Goal: Task Accomplishment & Management: Complete application form

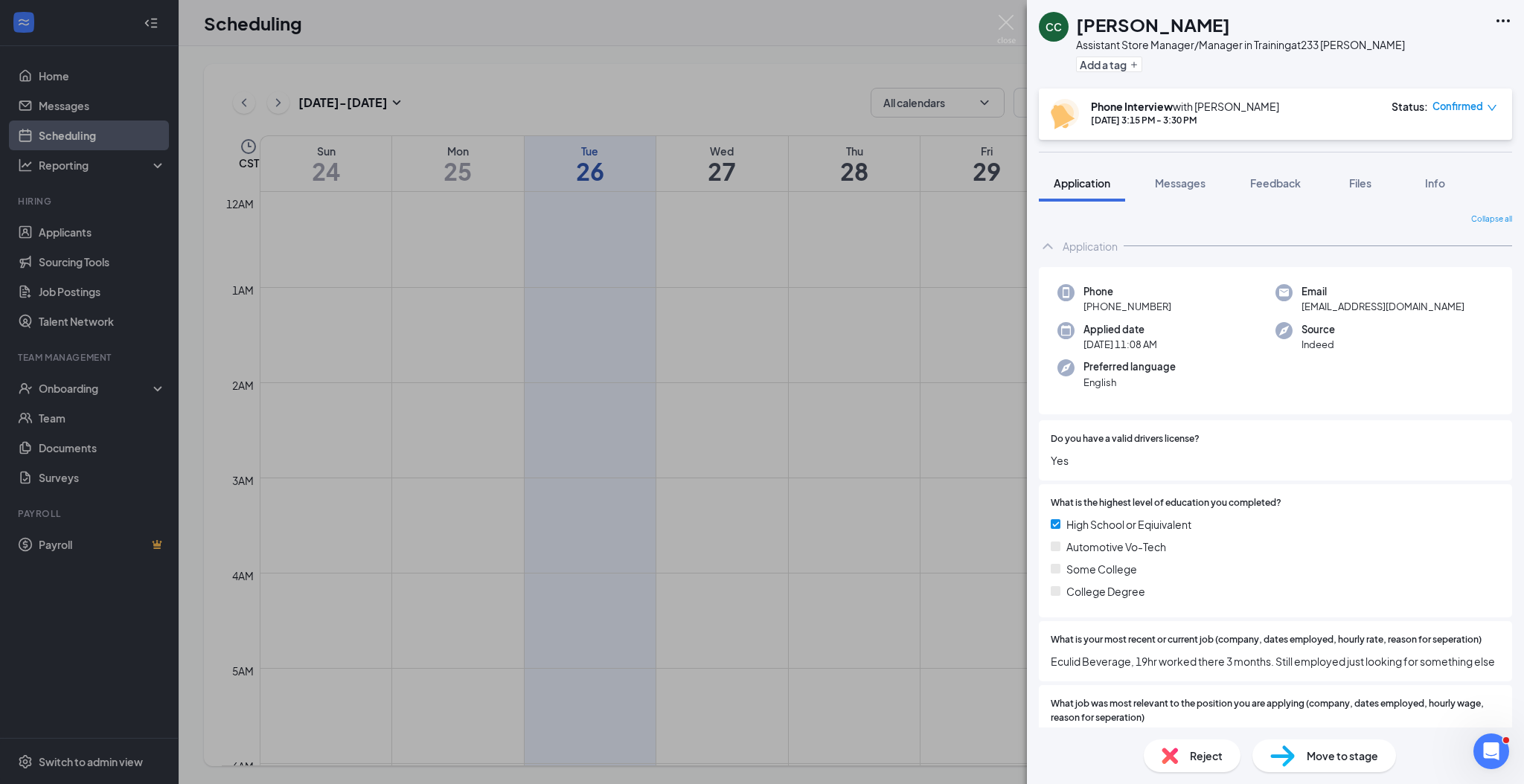
scroll to position [495, 0]
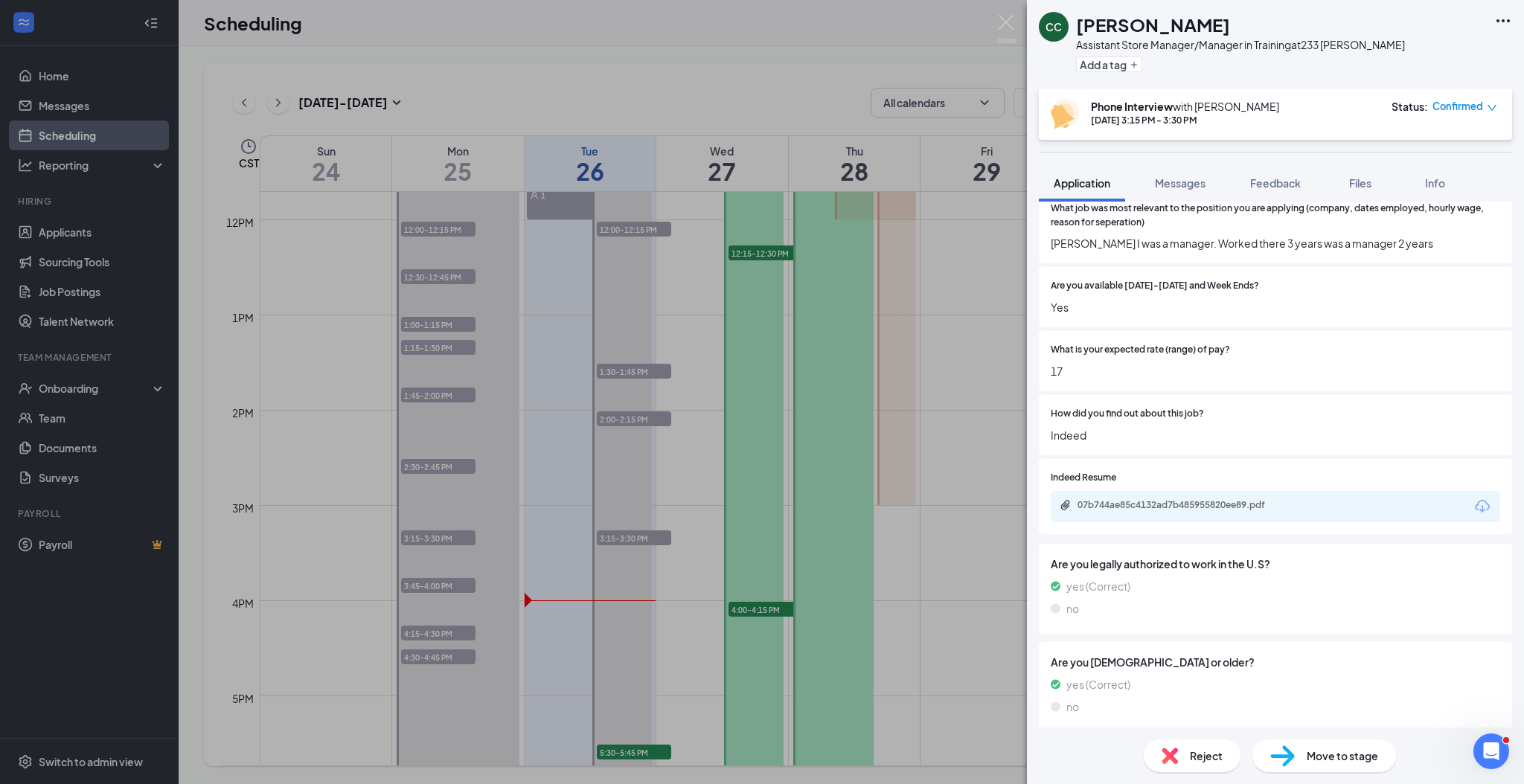
click at [72, 292] on div "CC [PERSON_NAME] Assistant Store Manager/Manager in Training at 233 [PERSON_NAM…" at bounding box center [762, 392] width 1524 height 784
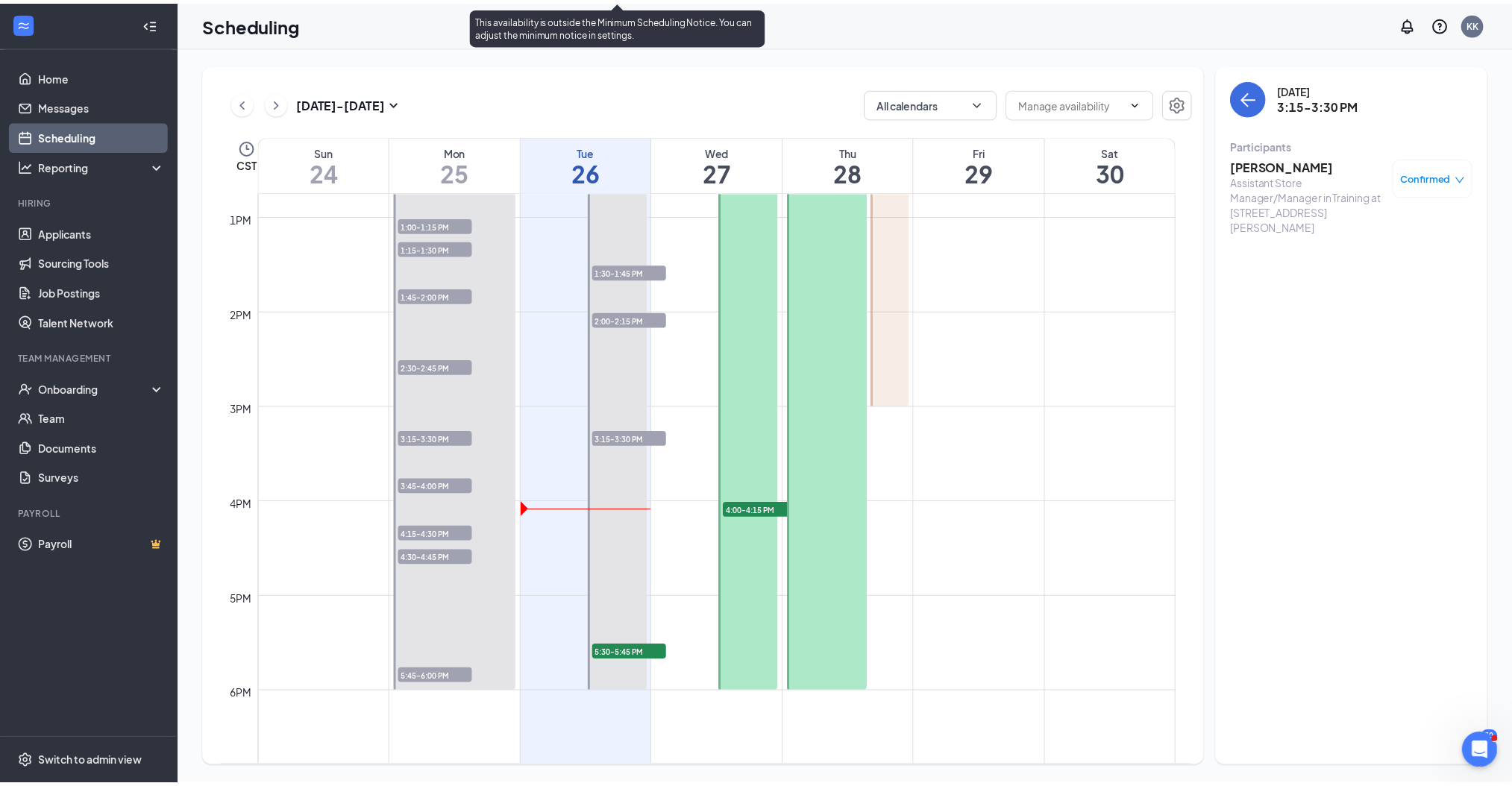
scroll to position [1118, 0]
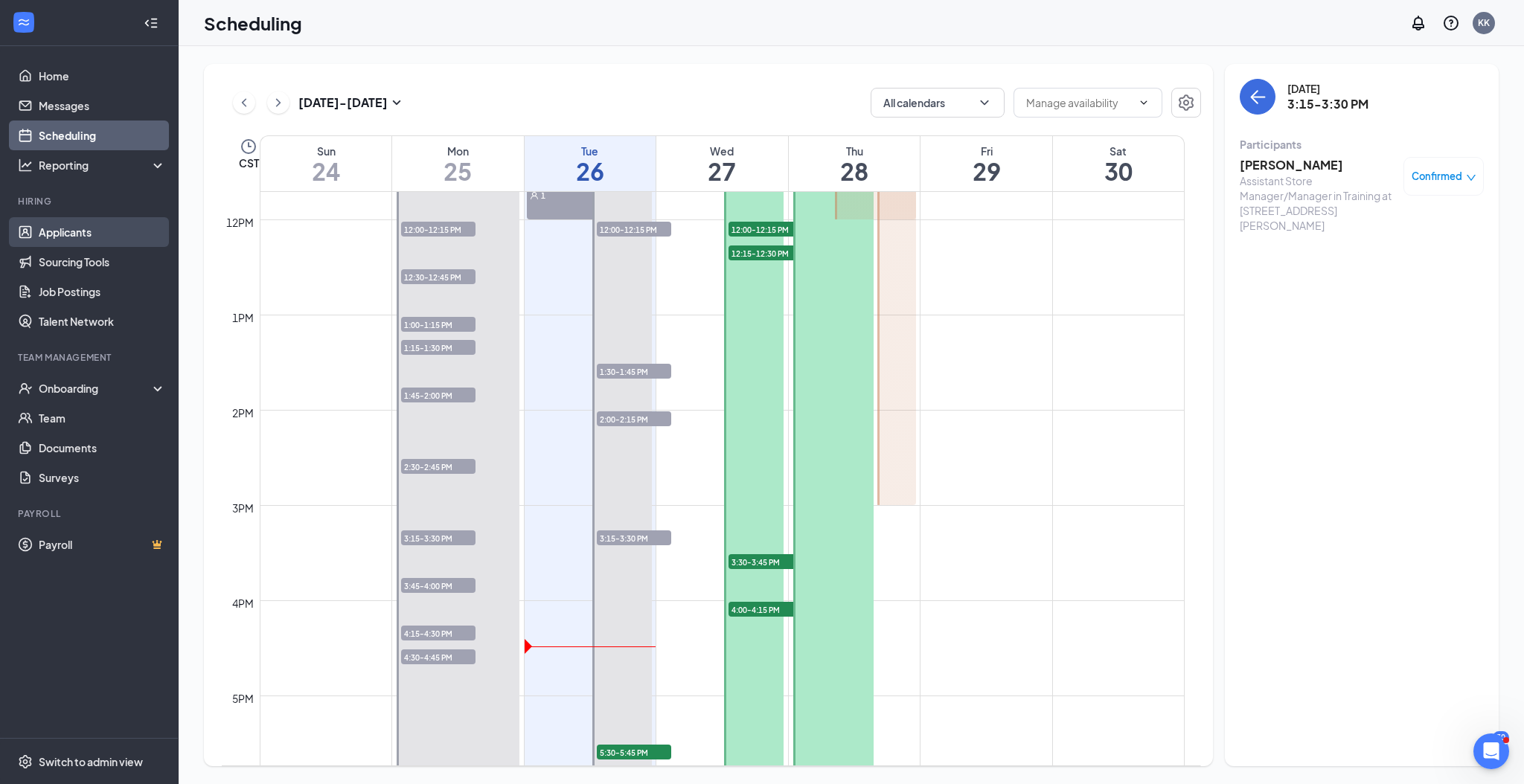
click at [80, 236] on link "Applicants" at bounding box center [102, 232] width 127 height 30
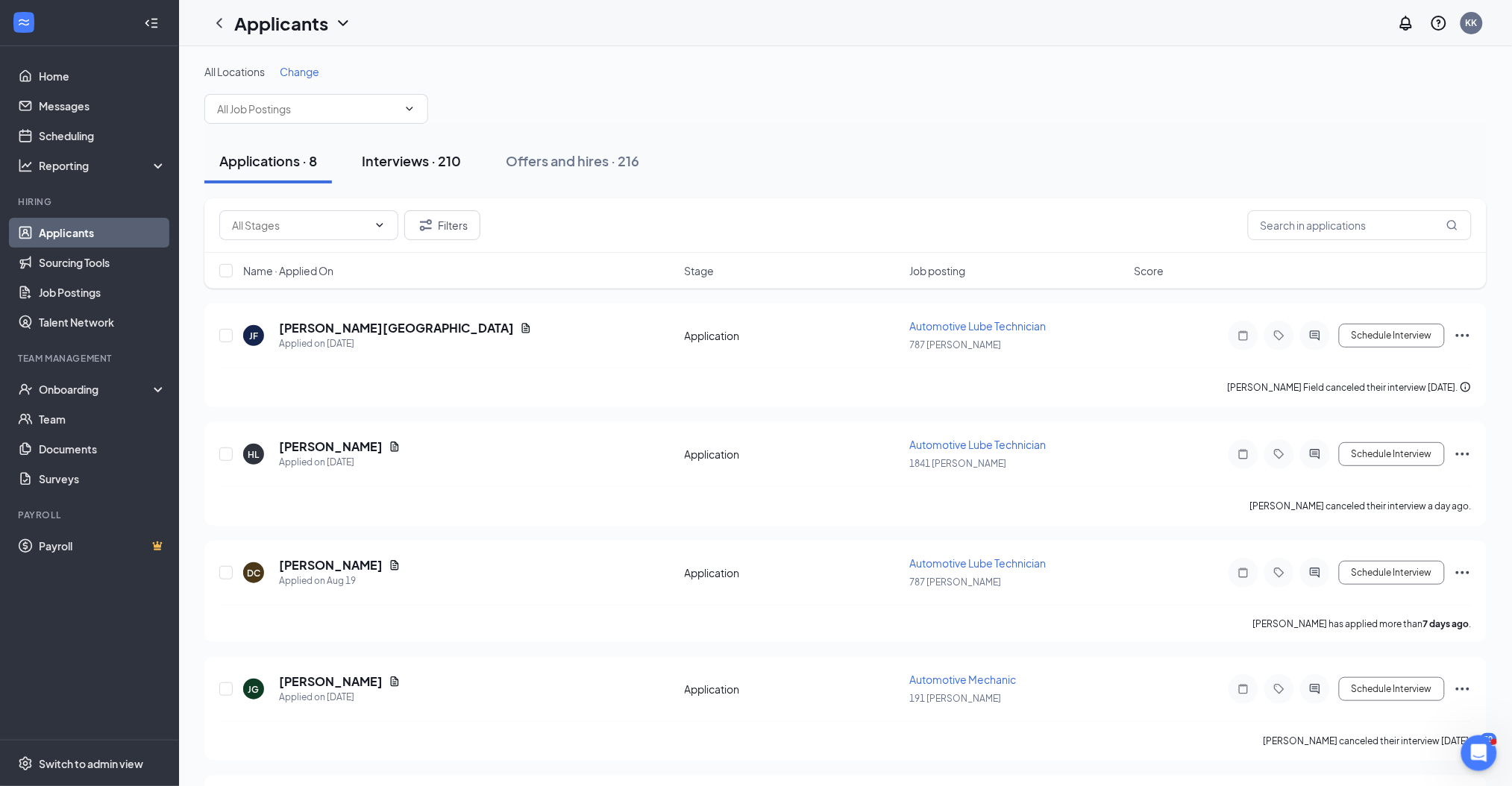
click at [438, 157] on div "Interviews · 210" at bounding box center [411, 161] width 99 height 19
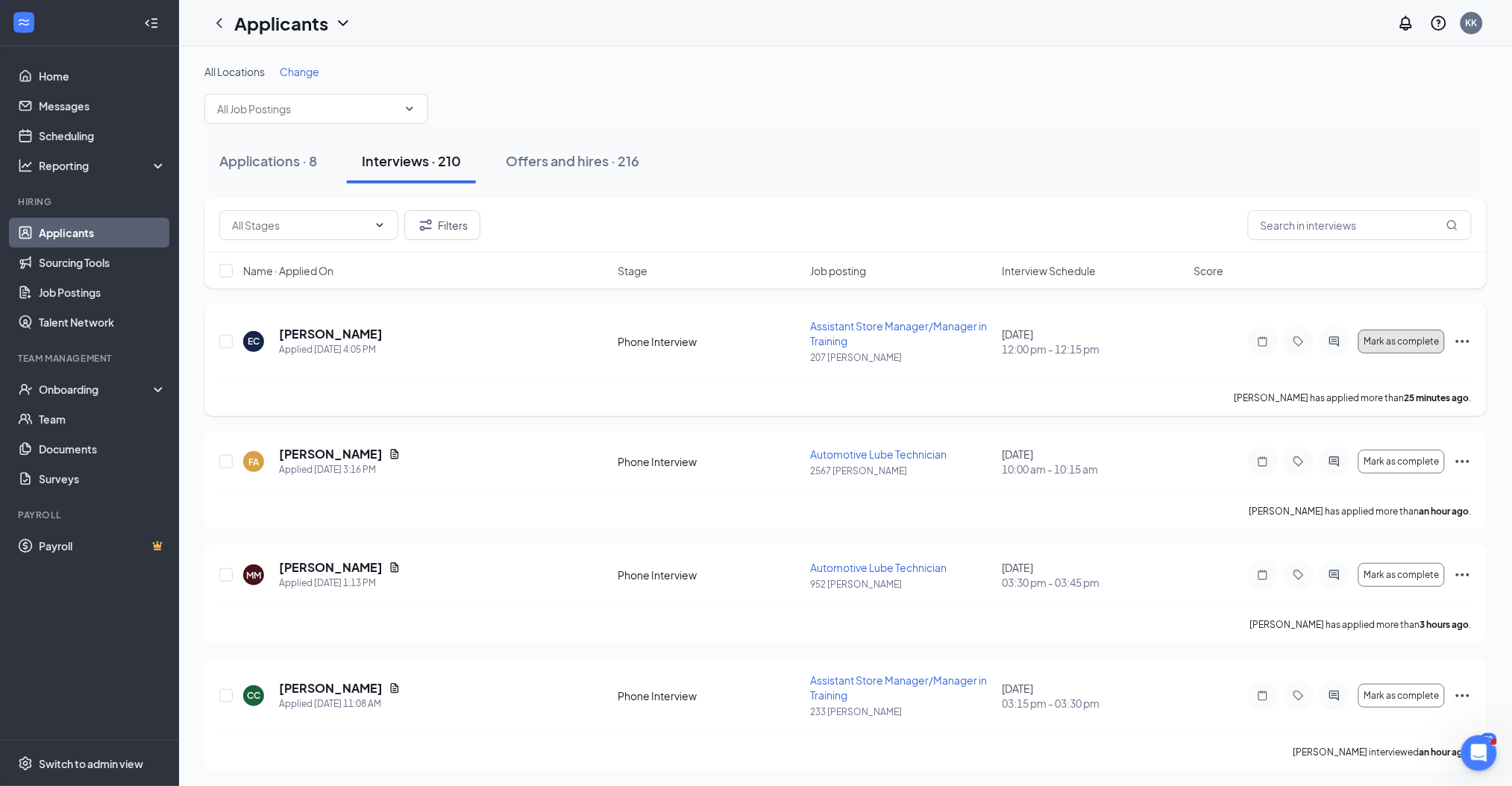
click at [1418, 340] on span "Mark as complete" at bounding box center [1401, 342] width 75 height 11
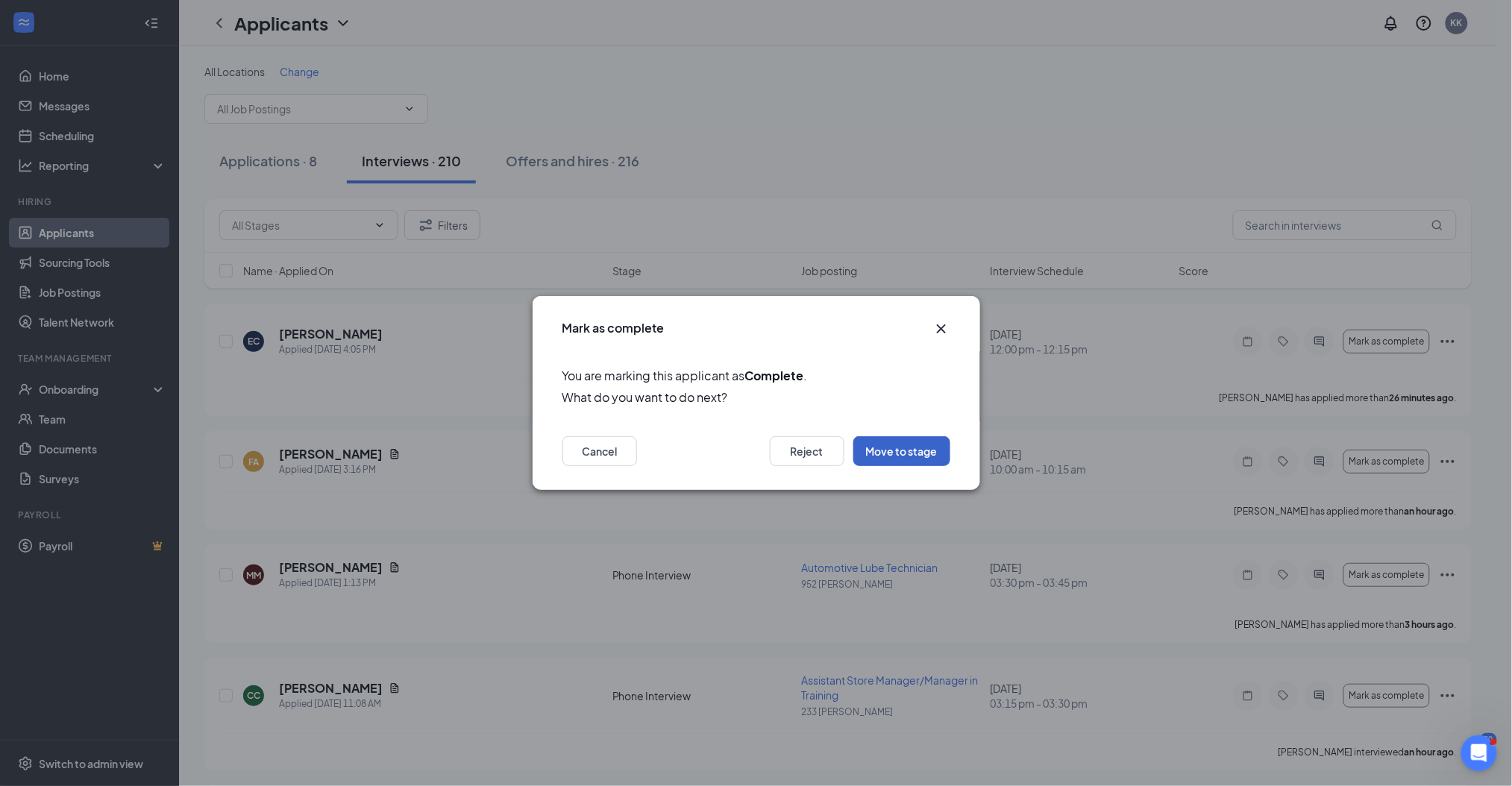
click at [920, 445] on button "Move to stage" at bounding box center [902, 451] width 97 height 30
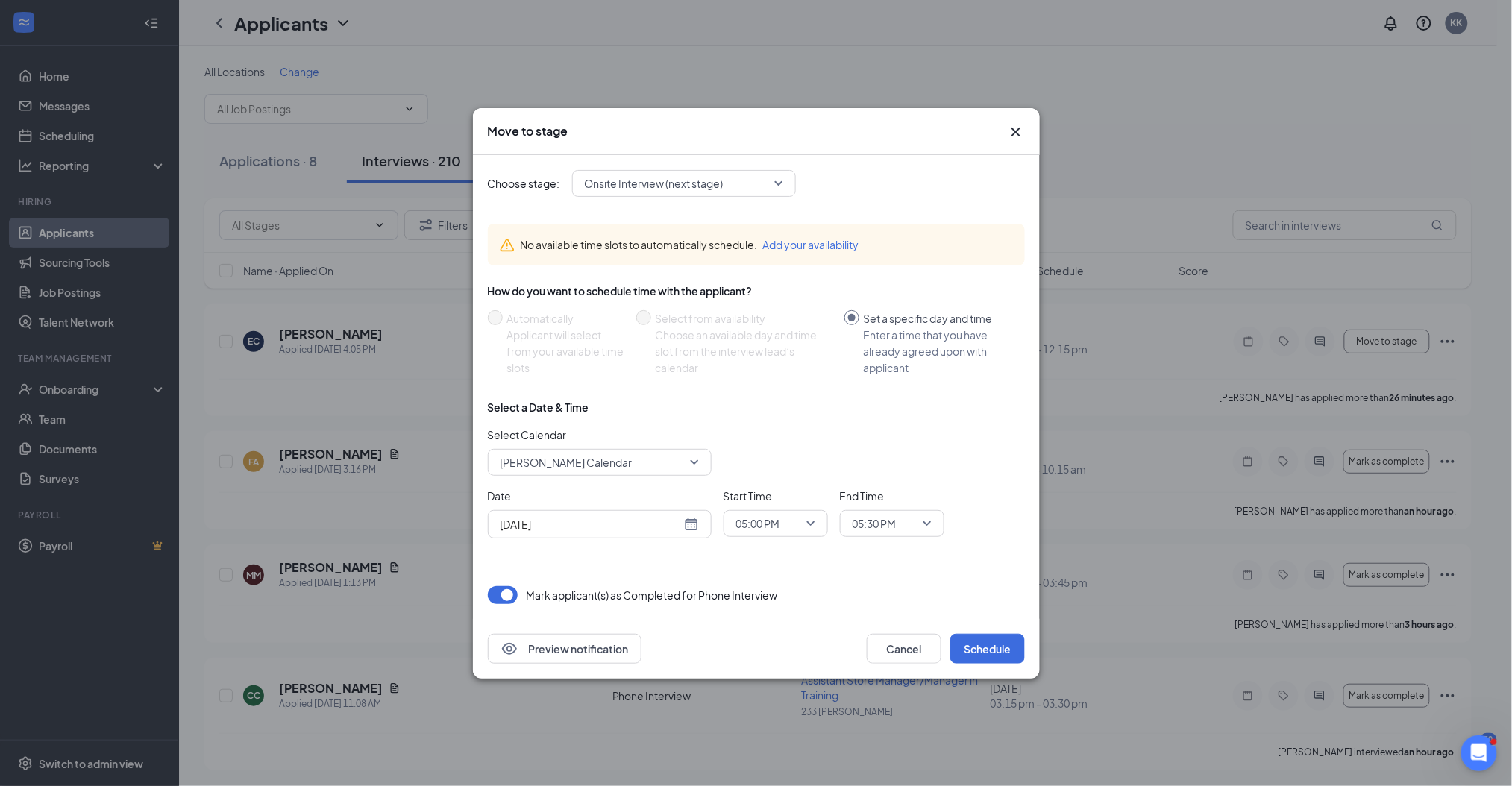
click at [664, 187] on span "Onsite Interview (next stage)" at bounding box center [654, 183] width 139 height 23
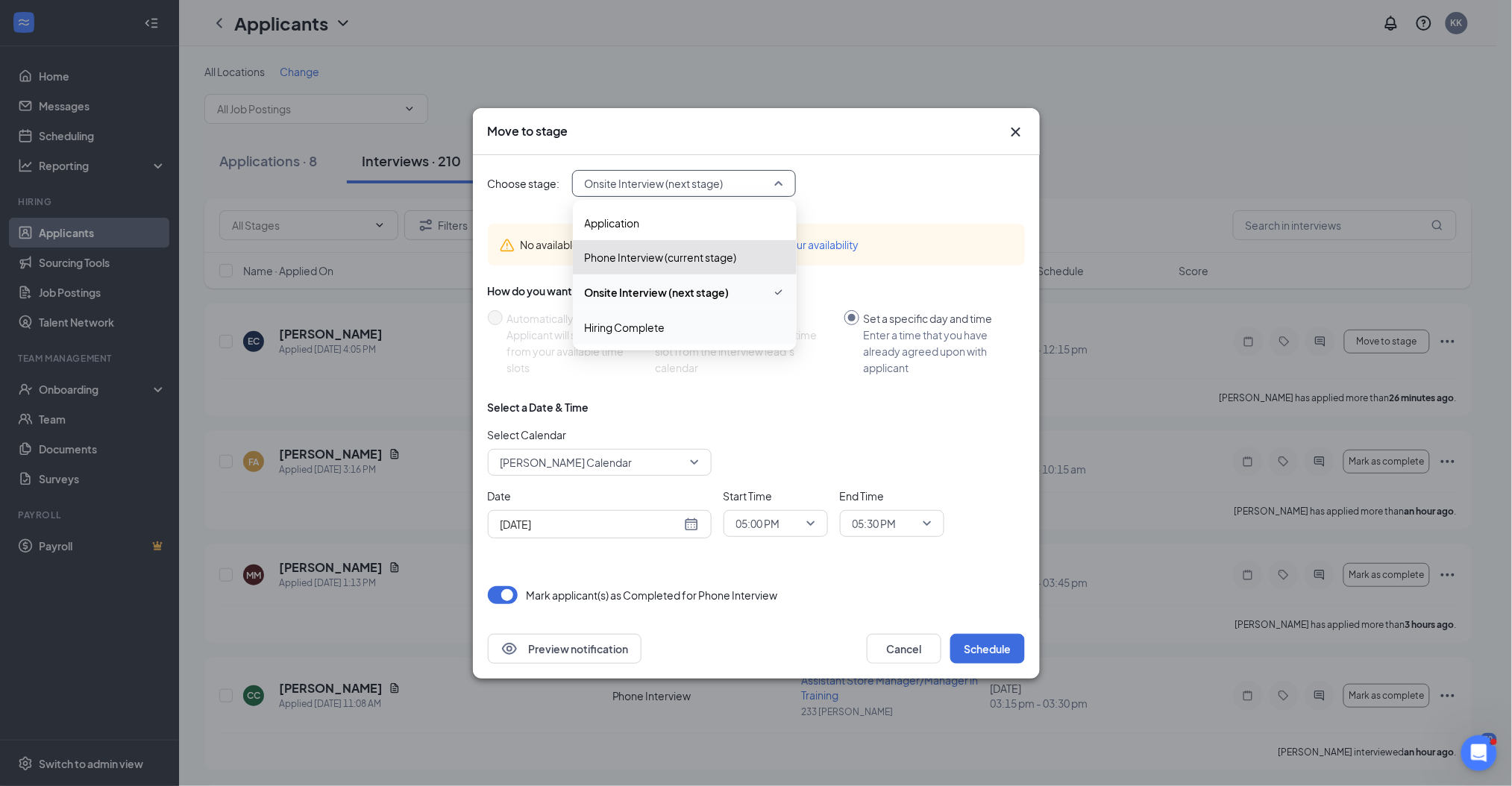
click at [635, 333] on span "Hiring Complete" at bounding box center [625, 327] width 81 height 17
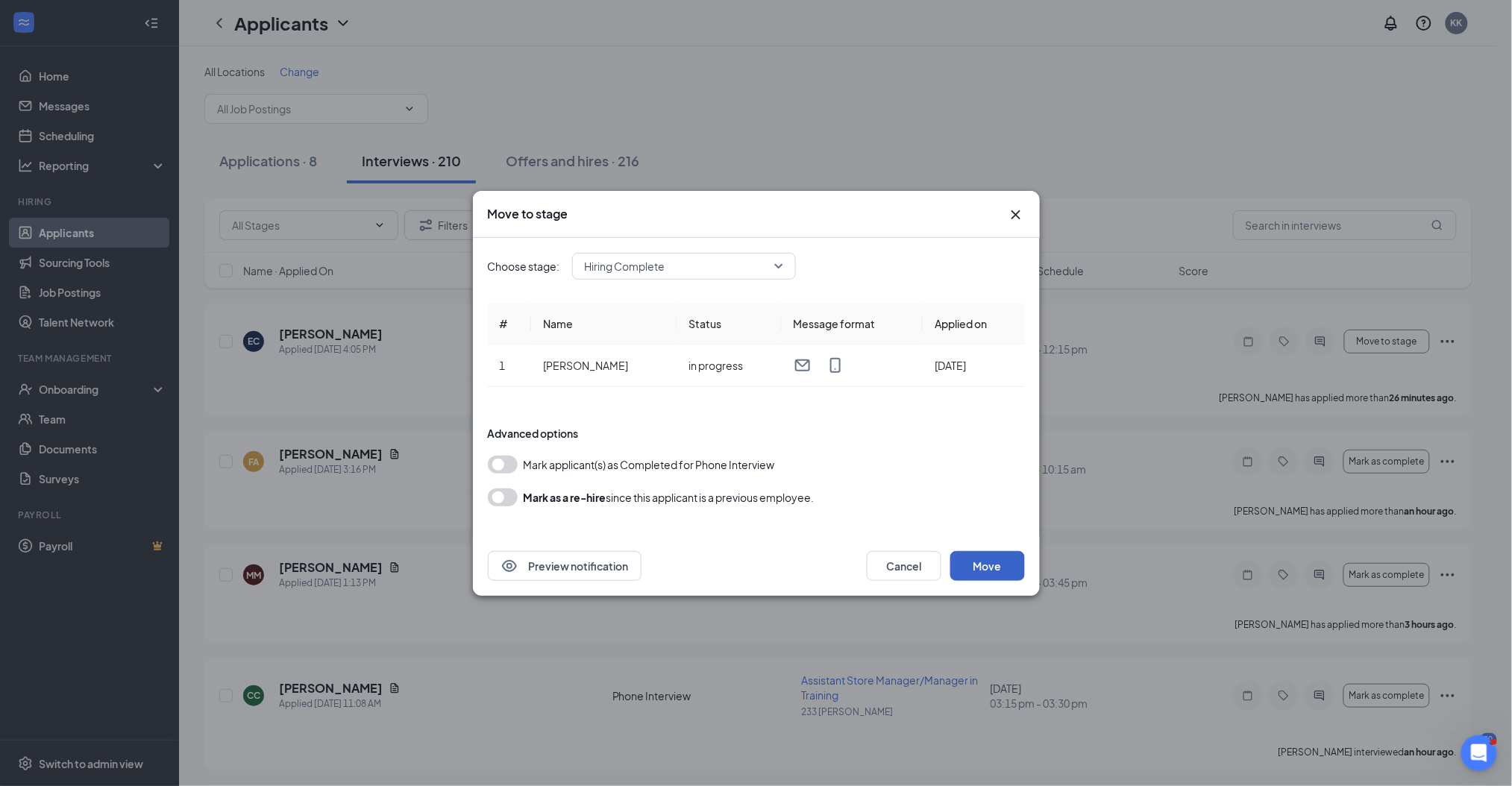
click at [1003, 567] on button "Move" at bounding box center [988, 566] width 75 height 30
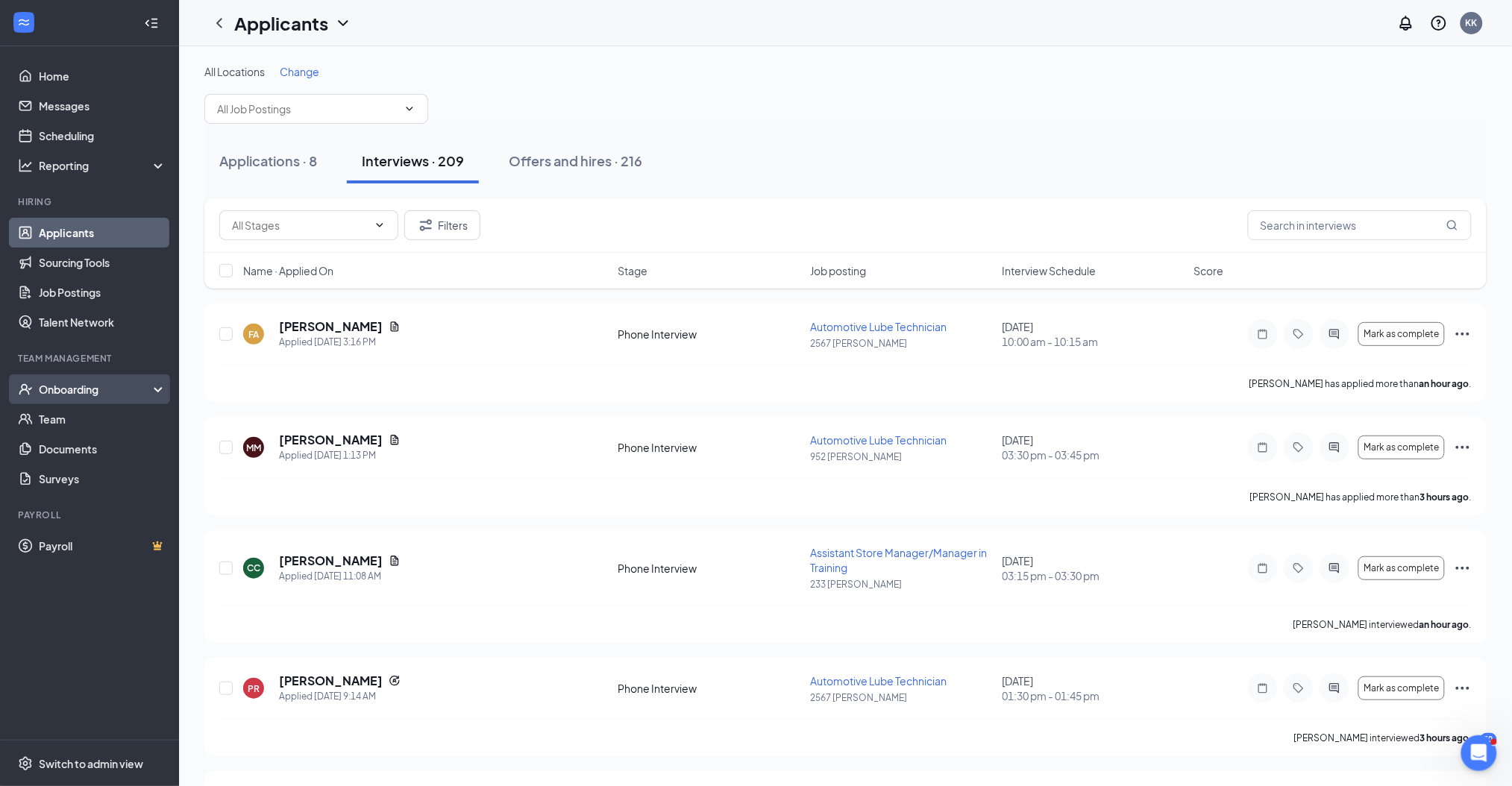
click at [66, 388] on div "Onboarding" at bounding box center [96, 389] width 115 height 15
click at [67, 418] on link "Overview" at bounding box center [102, 419] width 128 height 30
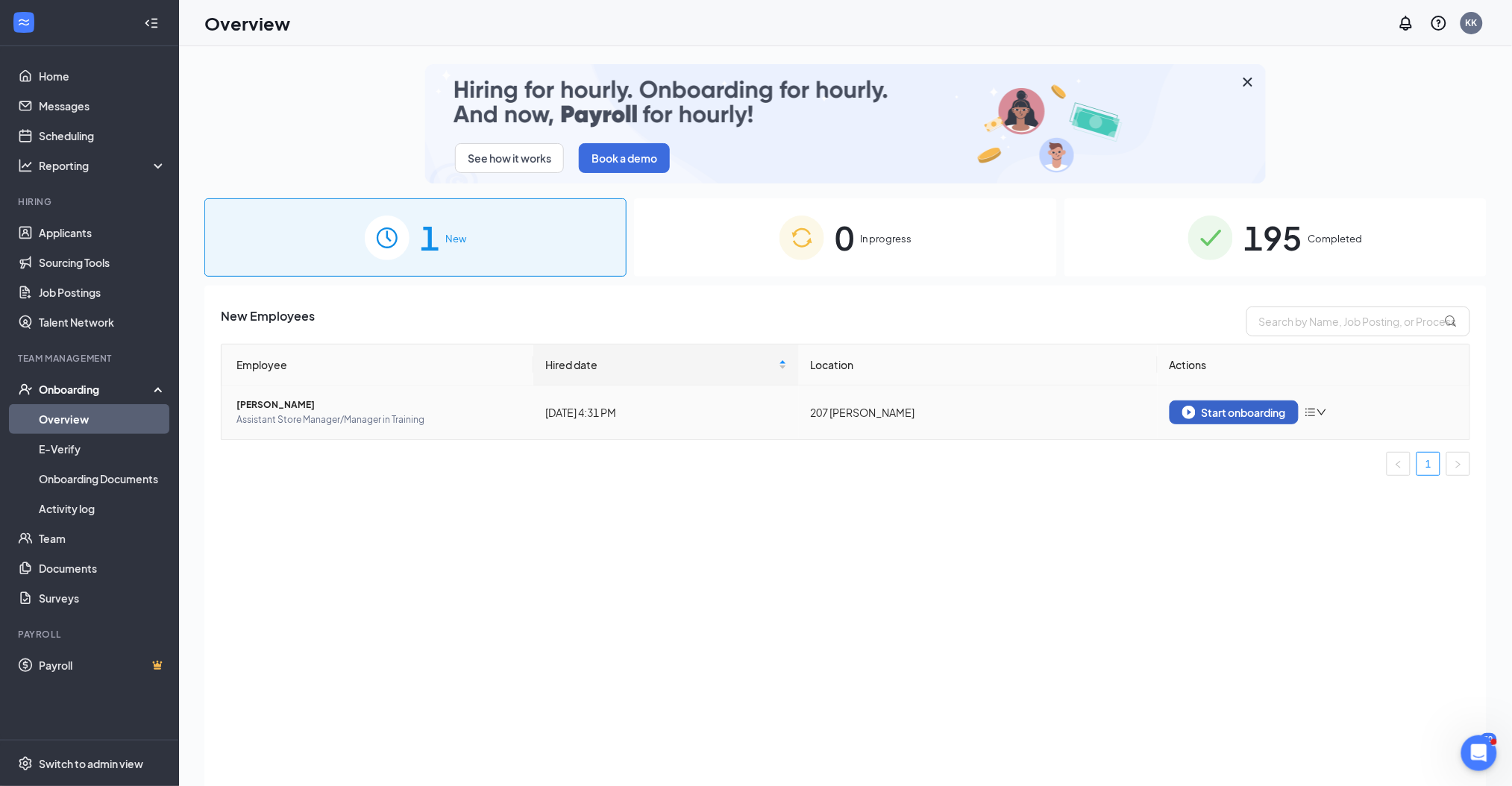
click at [1266, 413] on div "Start onboarding" at bounding box center [1234, 413] width 103 height 14
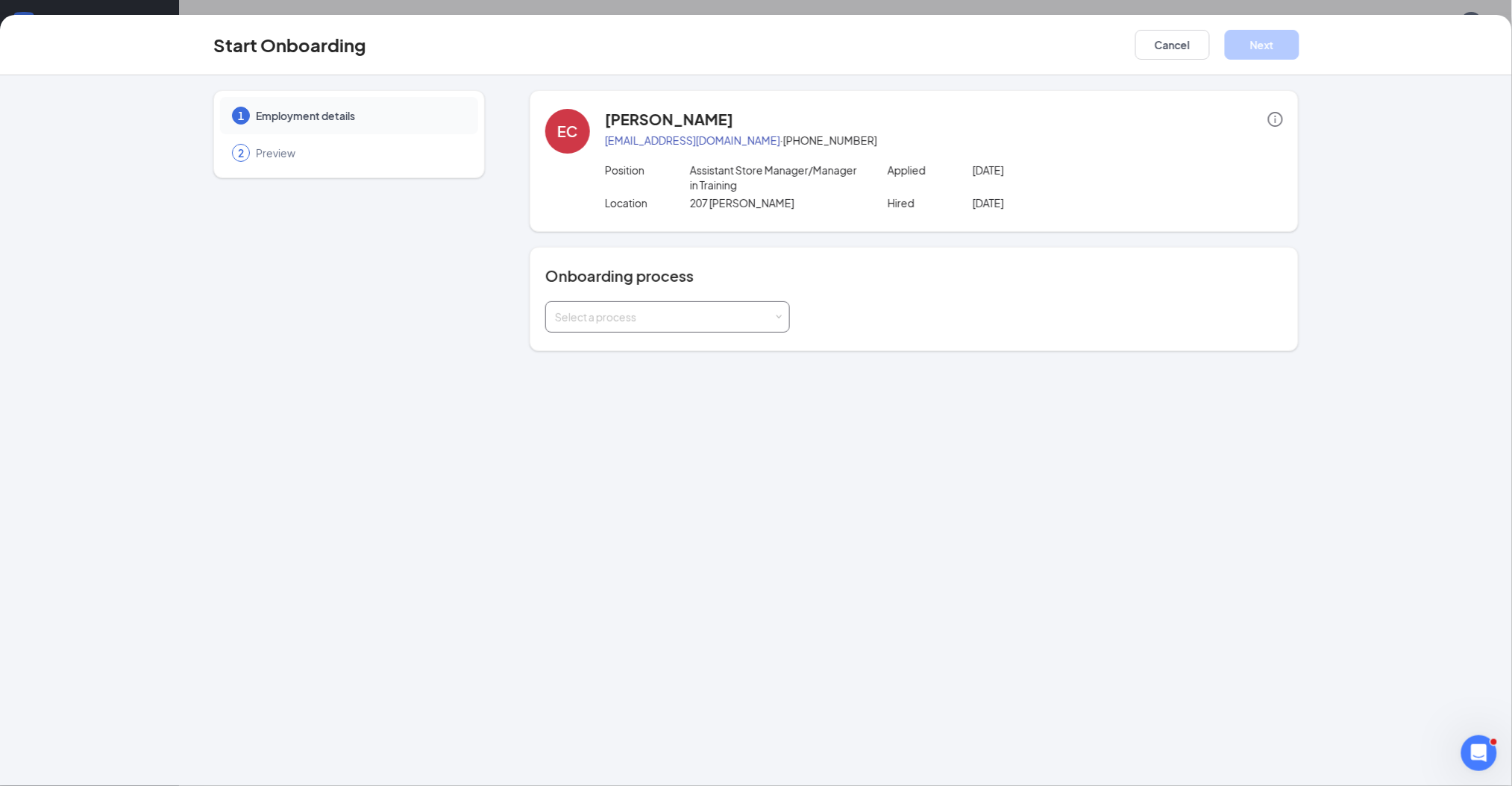
click at [706, 317] on div "Select a process" at bounding box center [665, 317] width 219 height 15
click at [659, 346] on span "New Hire Onboarding Process" at bounding box center [625, 349] width 147 height 14
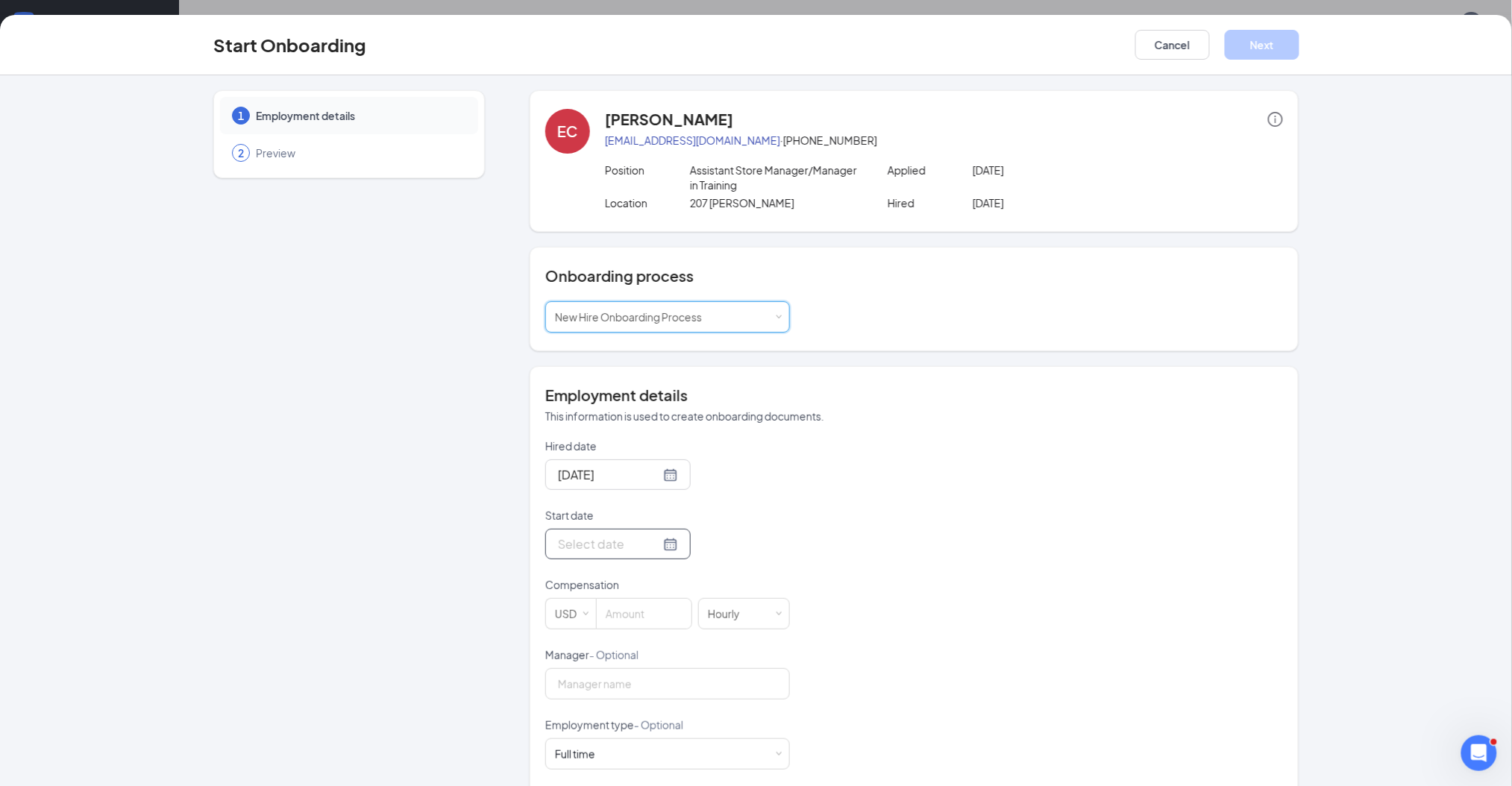
click at [606, 545] on input "Start date" at bounding box center [609, 544] width 102 height 19
type input "[DATE]"
click at [668, 456] on div "28" at bounding box center [675, 456] width 18 height 18
click at [621, 612] on input at bounding box center [644, 614] width 95 height 30
type input "23.5"
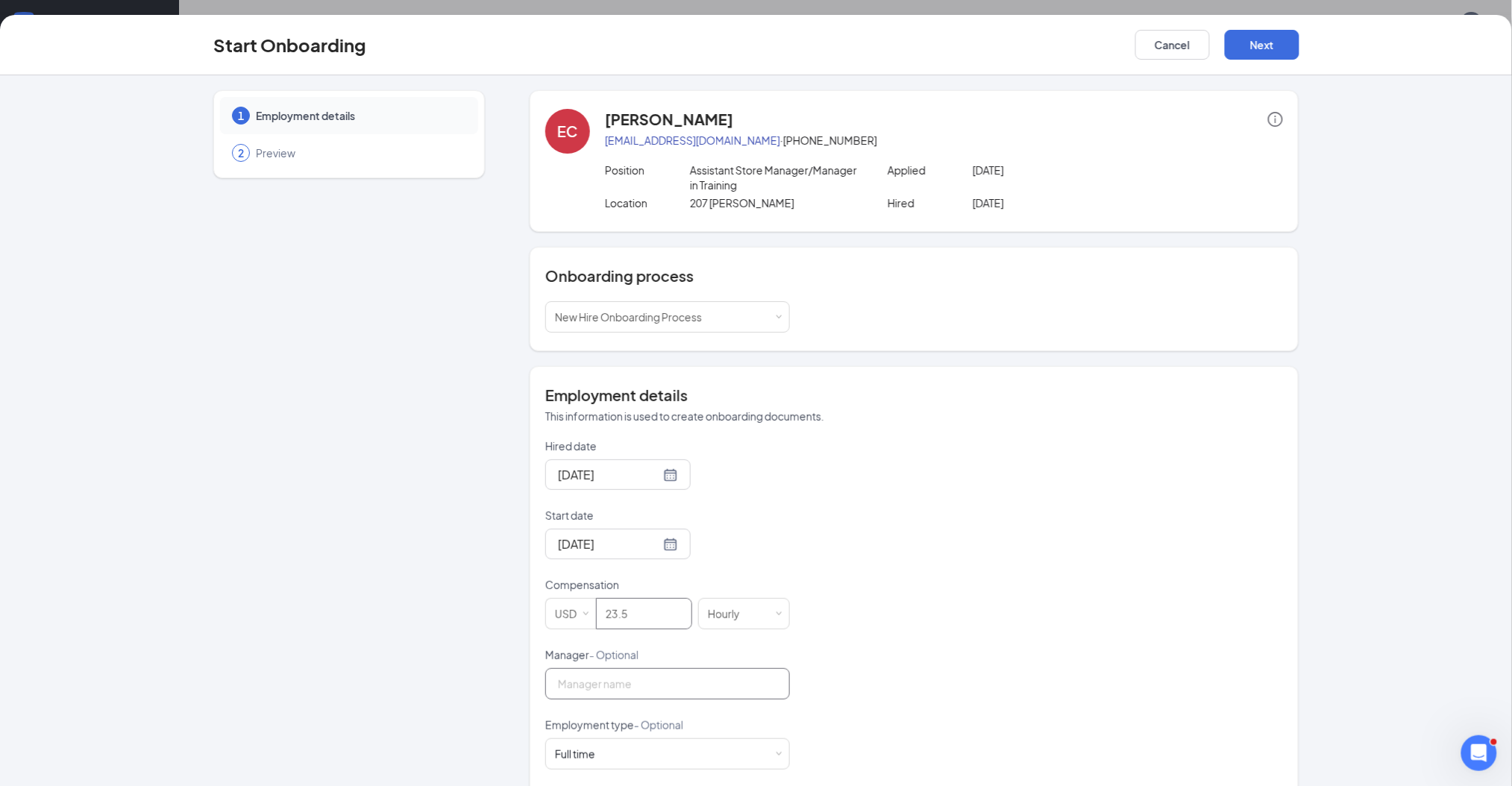
click at [636, 680] on input "Manager - Optional" at bounding box center [668, 684] width 244 height 32
type input "[PERSON_NAME]"
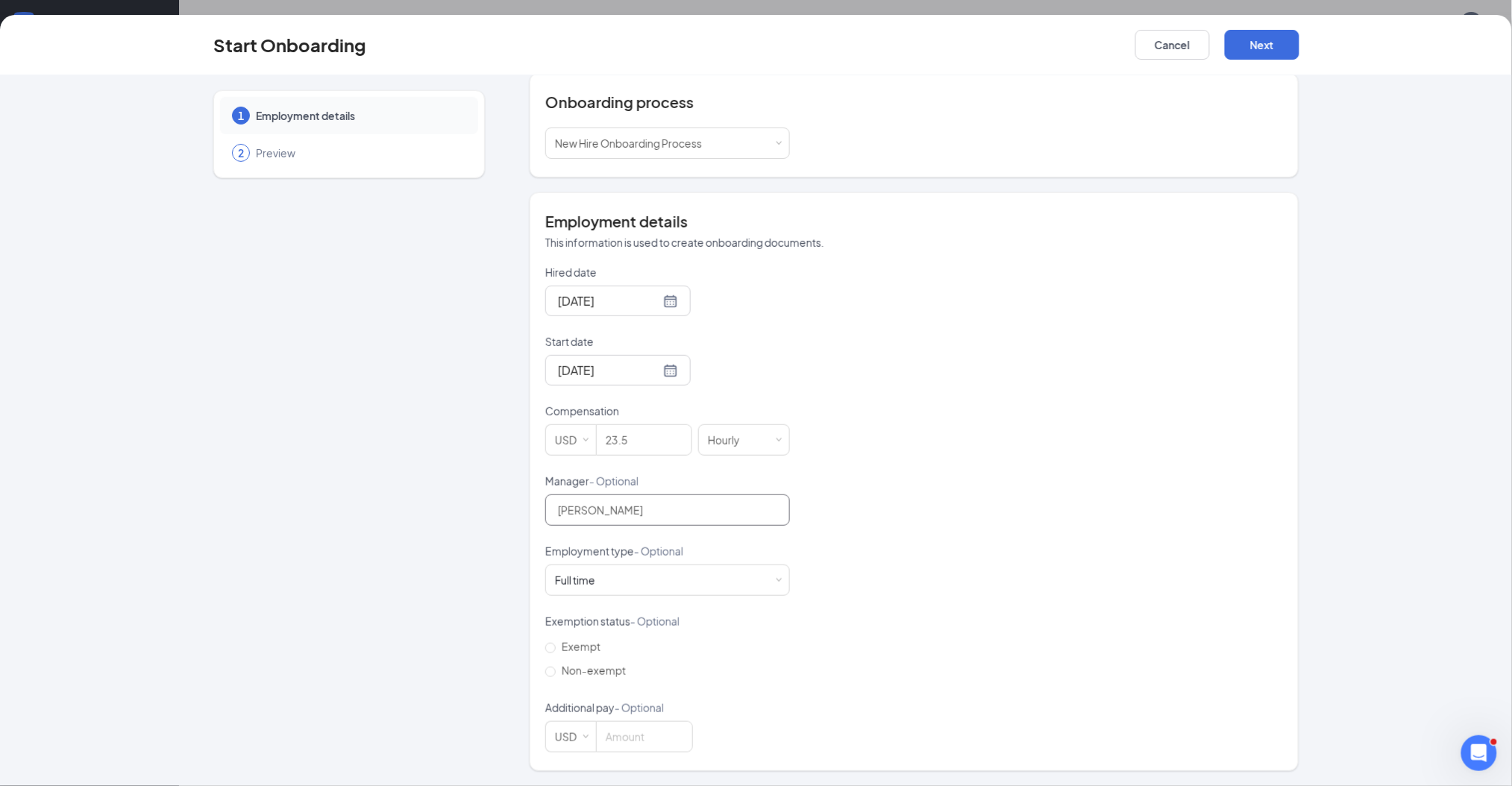
scroll to position [66, 0]
click at [607, 669] on span "Non-exempt" at bounding box center [594, 671] width 76 height 14
click at [556, 669] on input "Non-exempt" at bounding box center [551, 672] width 11 height 11
radio input "true"
click at [1278, 42] on button "Next" at bounding box center [1262, 45] width 75 height 30
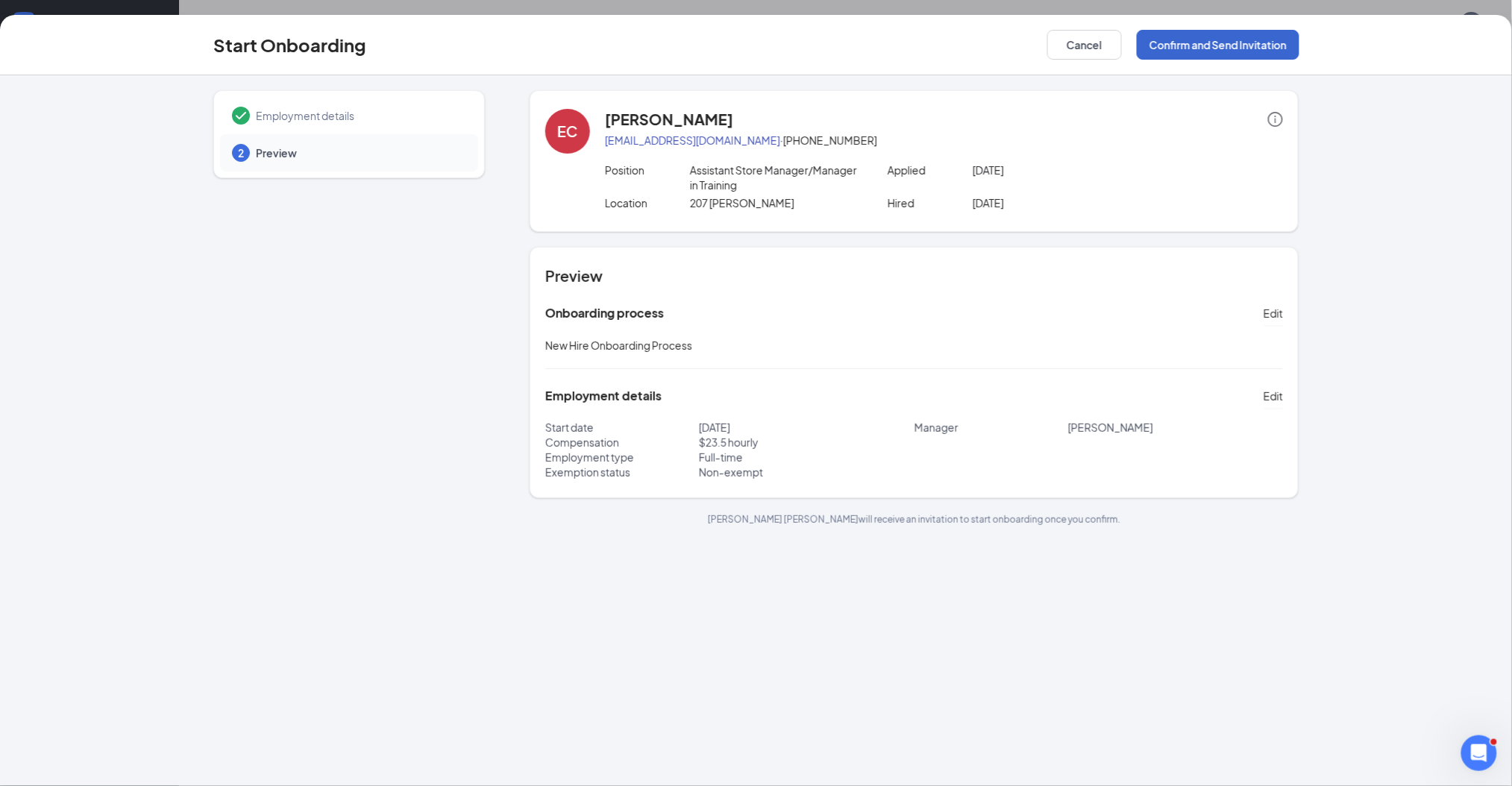
scroll to position [0, 0]
click at [1248, 44] on button "Confirm and Send Invitation" at bounding box center [1219, 45] width 163 height 30
